Goal: Task Accomplishment & Management: Complete application form

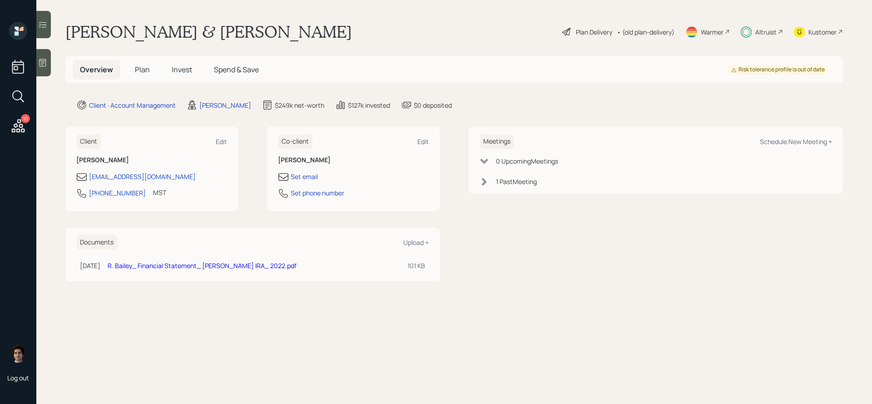
click at [143, 64] on h5 "Plan" at bounding box center [143, 70] width 30 height 20
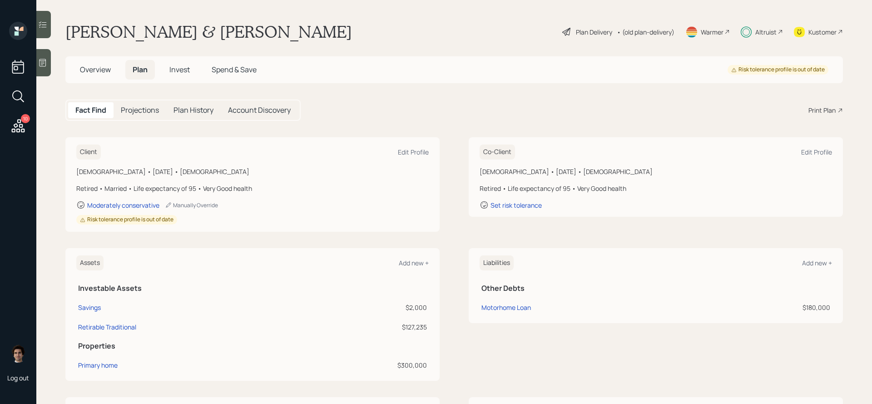
click at [90, 78] on h5 "Overview" at bounding box center [95, 70] width 45 height 20
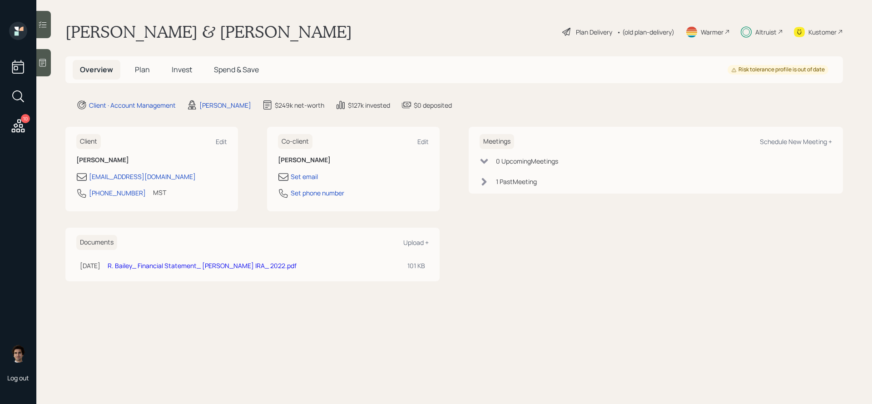
click at [164, 75] on h5 "Invest" at bounding box center [181, 70] width 35 height 20
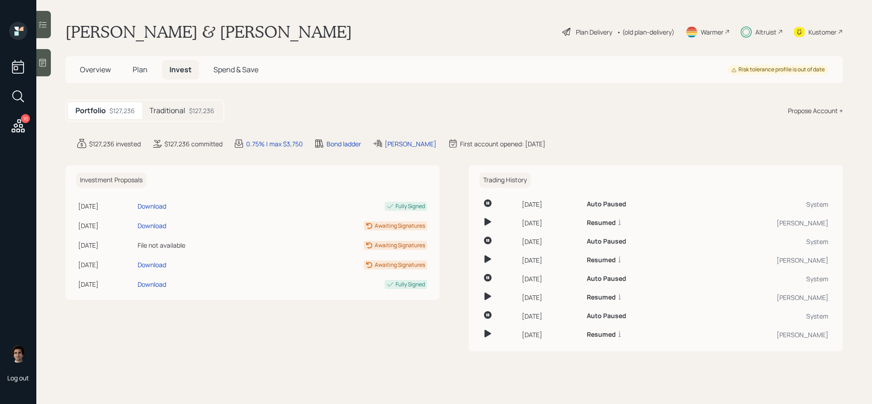
click at [145, 72] on span "Plan" at bounding box center [140, 70] width 15 height 10
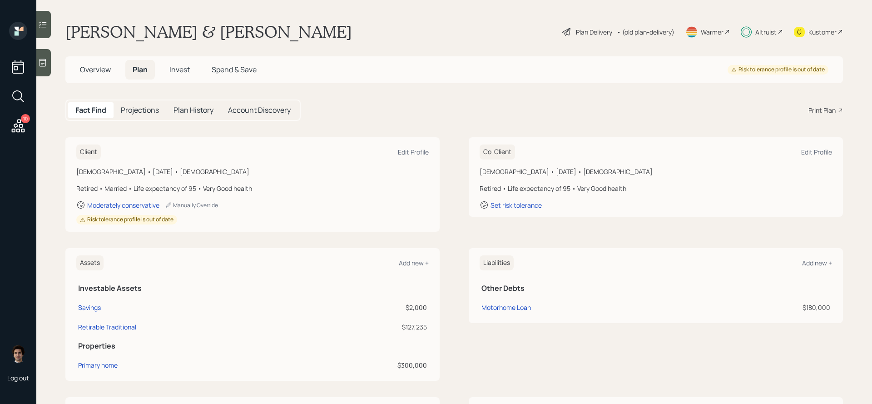
scroll to position [129, 0]
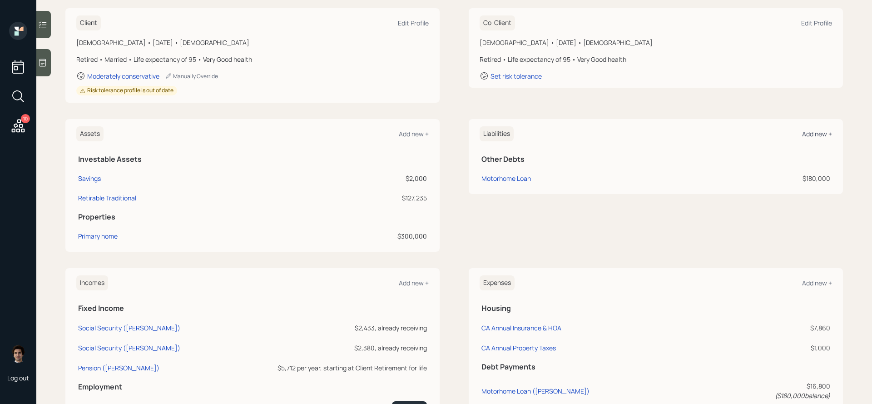
click at [813, 134] on div "Add new +" at bounding box center [817, 133] width 30 height 9
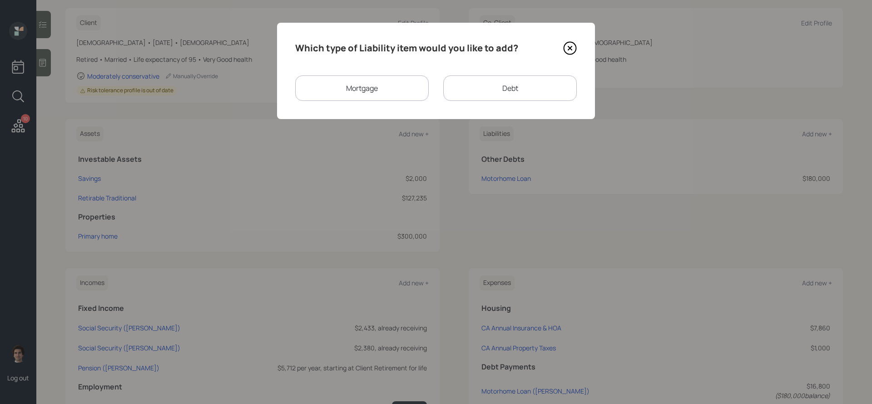
click at [463, 95] on div "Debt" at bounding box center [510, 87] width 134 height 25
select select "credit_card"
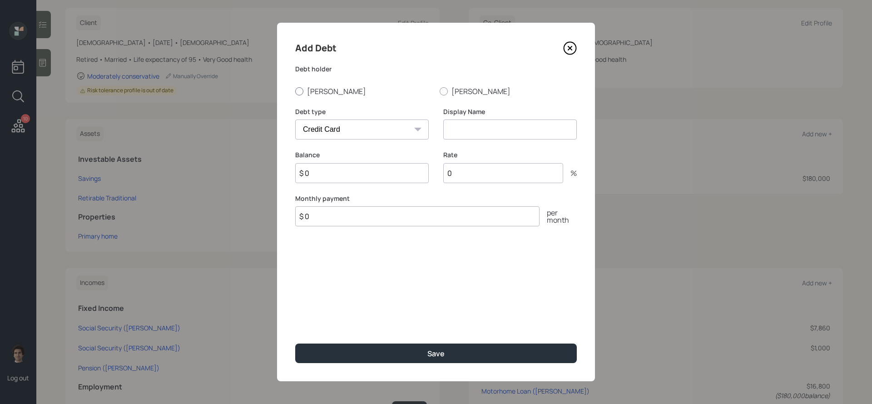
click at [304, 90] on label "Robert" at bounding box center [363, 91] width 137 height 10
click at [295, 91] on input "Robert" at bounding box center [295, 91] width 0 height 0
radio input "true"
click at [535, 157] on label "Rate" at bounding box center [510, 154] width 134 height 9
click at [531, 142] on div "Display Name" at bounding box center [510, 129] width 134 height 44
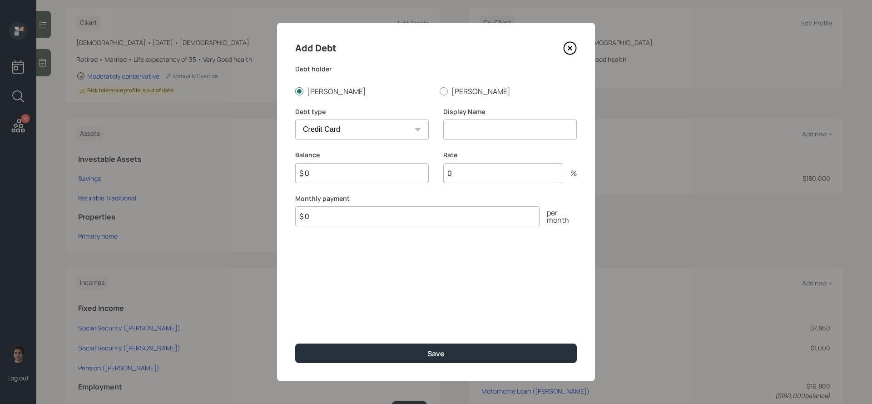
click at [531, 140] on div "Display Name" at bounding box center [510, 129] width 134 height 44
click at [532, 137] on input at bounding box center [510, 129] width 134 height 20
type input "Wells Fargo"
click at [406, 179] on input "$ 0" at bounding box center [362, 173] width 134 height 20
type input "$ 6,000"
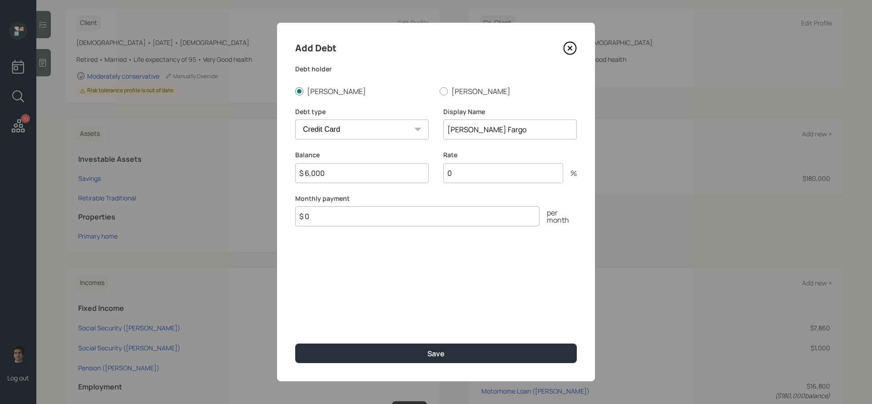
click at [403, 216] on input "$ 0" at bounding box center [417, 216] width 244 height 20
type input "$ 500"
click at [482, 162] on div "Rate 0 %" at bounding box center [510, 166] width 134 height 33
click at [482, 173] on input "0" at bounding box center [503, 173] width 120 height 20
type input "26"
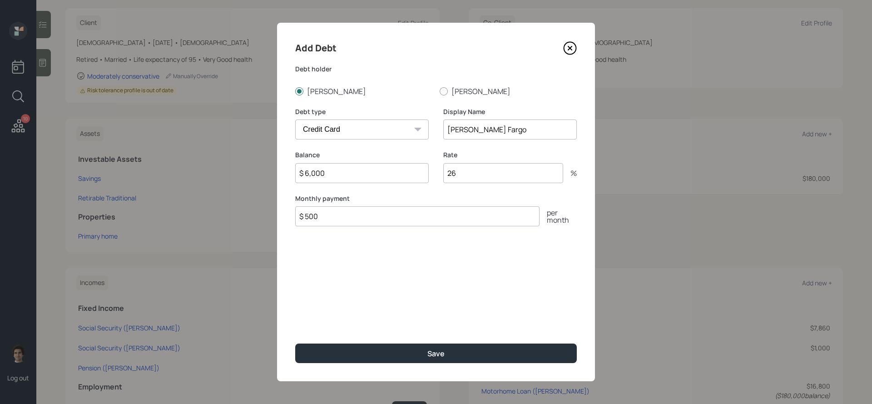
click at [295, 344] on button "Save" at bounding box center [436, 354] width 282 height 20
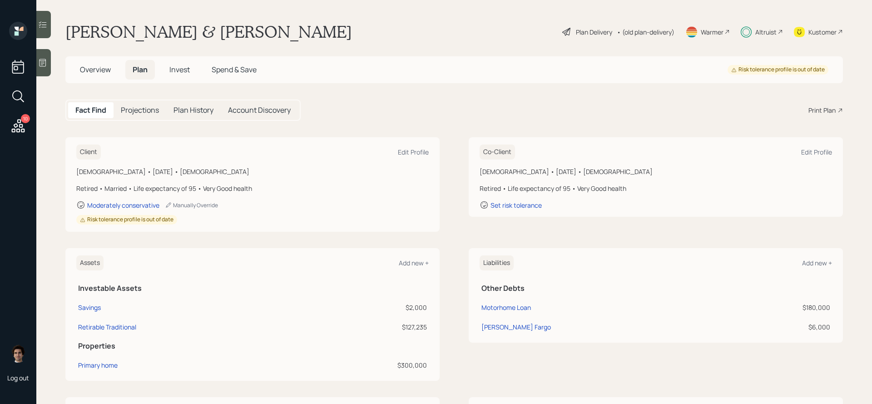
click at [566, 30] on icon at bounding box center [567, 32] width 8 height 8
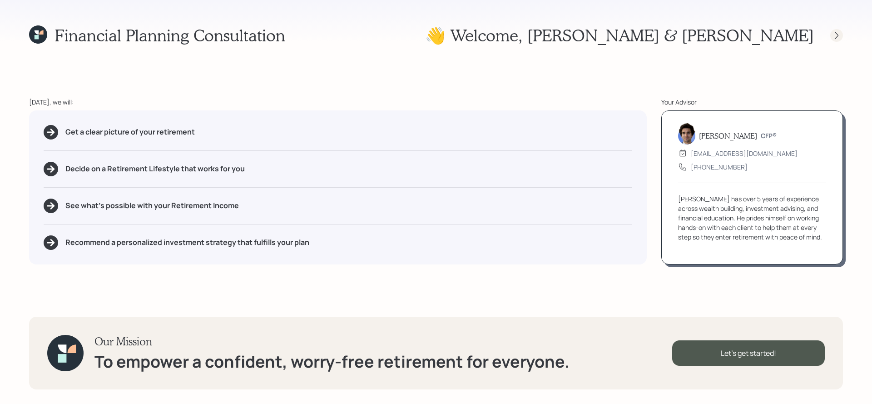
click at [837, 34] on icon at bounding box center [837, 35] width 4 height 8
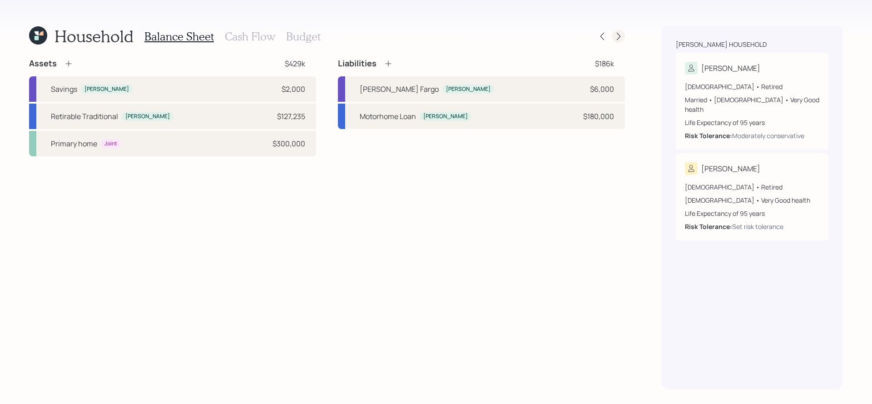
click at [616, 40] on icon at bounding box center [618, 36] width 9 height 9
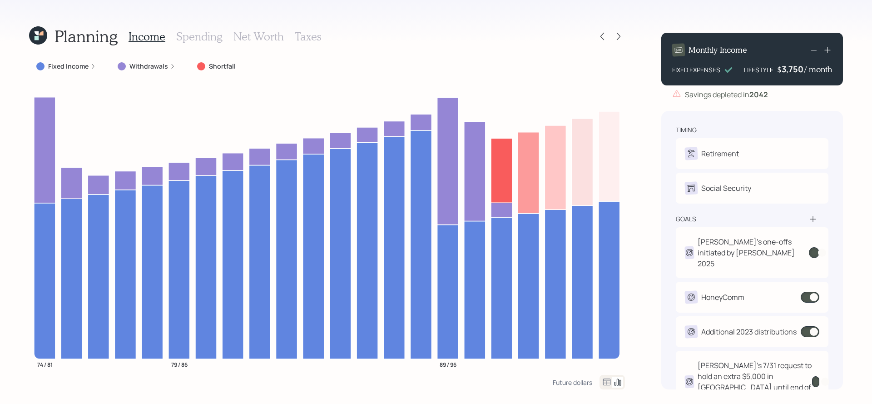
click at [35, 41] on icon at bounding box center [38, 35] width 18 height 18
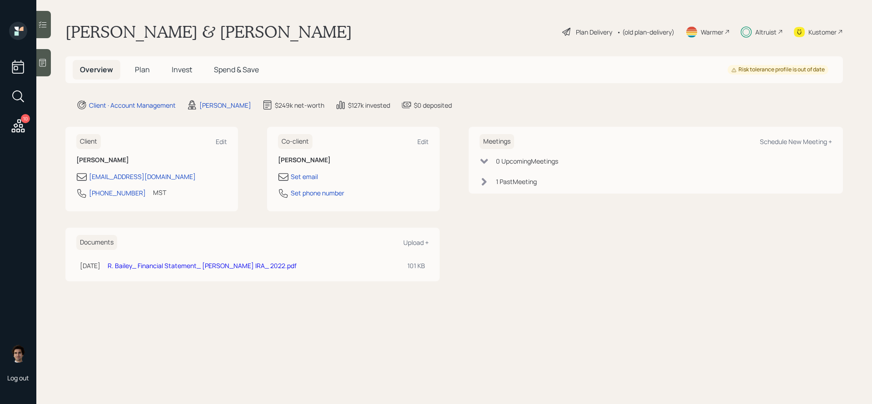
click at [25, 118] on div "10" at bounding box center [25, 118] width 9 height 9
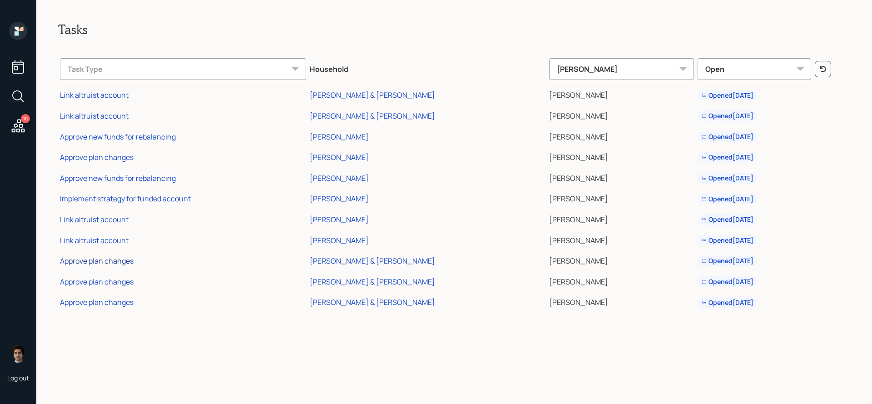
click at [86, 260] on div "Approve plan changes" at bounding box center [97, 261] width 74 height 10
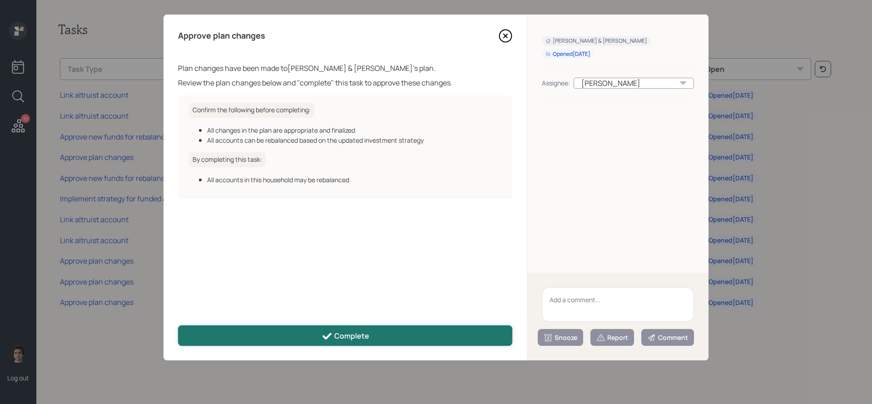
click at [366, 331] on div "Complete" at bounding box center [346, 336] width 48 height 11
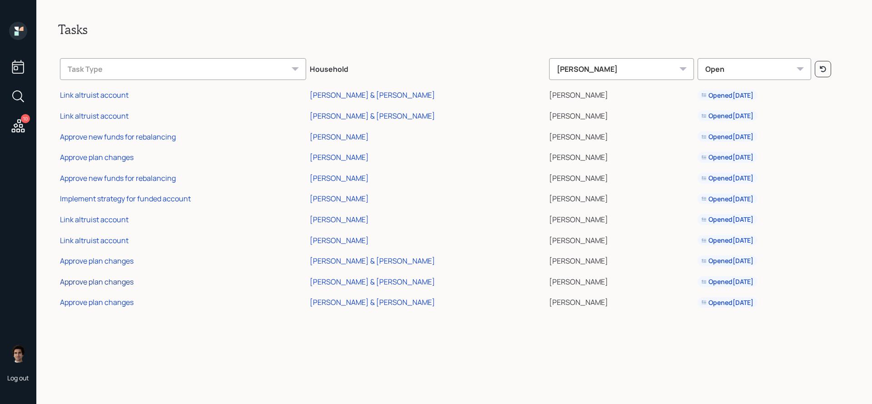
click at [119, 284] on div "Approve plan changes" at bounding box center [97, 282] width 74 height 10
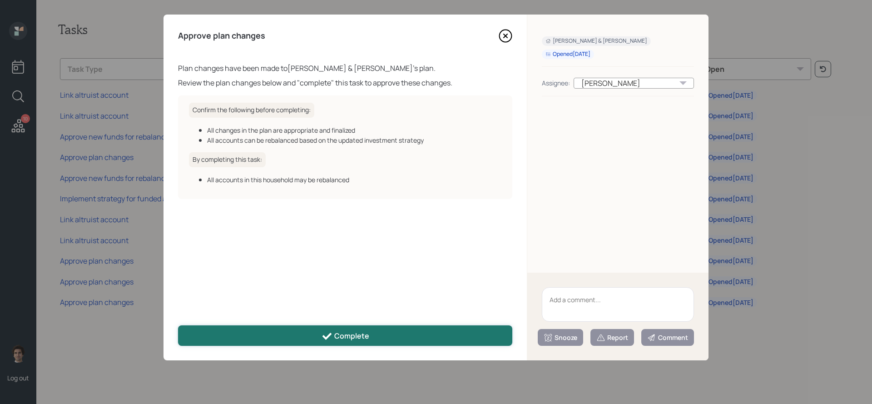
click at [344, 345] on button "Complete" at bounding box center [345, 335] width 334 height 20
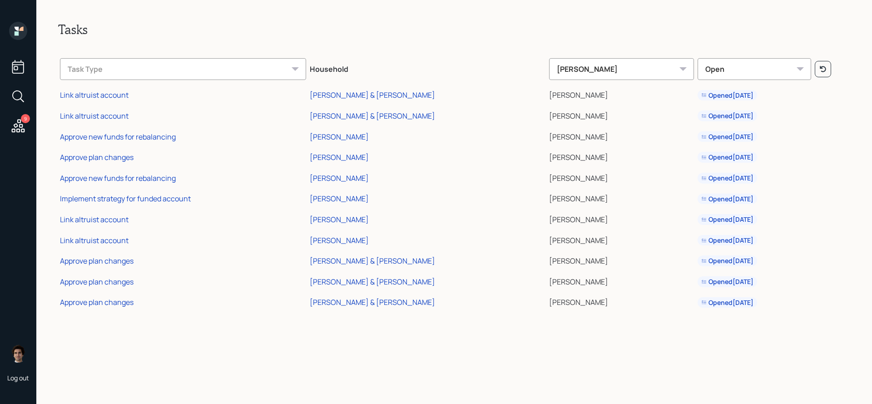
click at [132, 301] on div "Approve plan changes" at bounding box center [97, 302] width 74 height 10
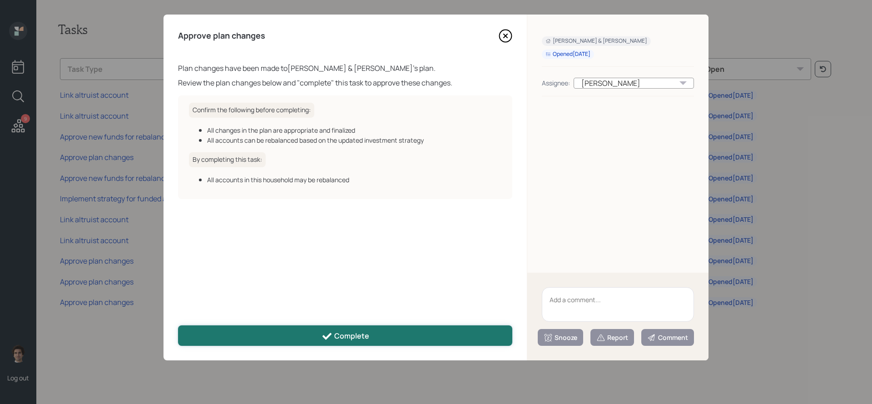
click at [399, 326] on button "Complete" at bounding box center [345, 335] width 334 height 20
